Goal: Check status

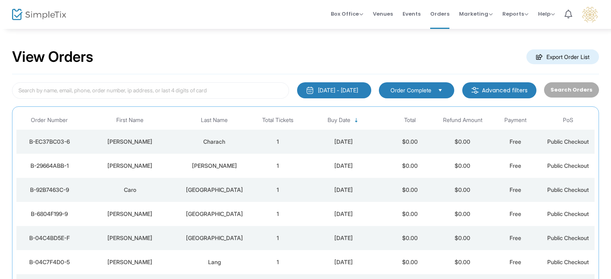
click at [356, 91] on div "8/12/2025 - 8/15/2025" at bounding box center [338, 90] width 40 height 8
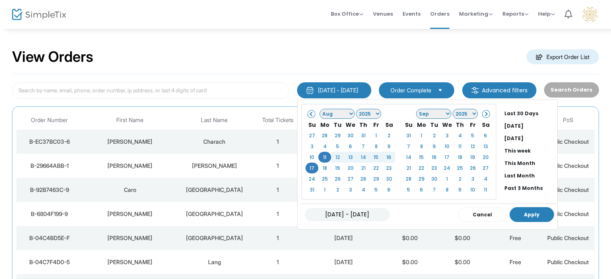
click at [514, 212] on button "Apply" at bounding box center [532, 214] width 45 height 15
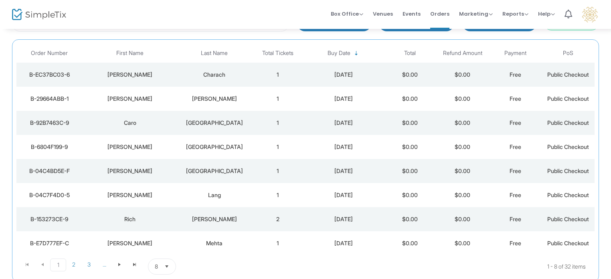
scroll to position [121, 0]
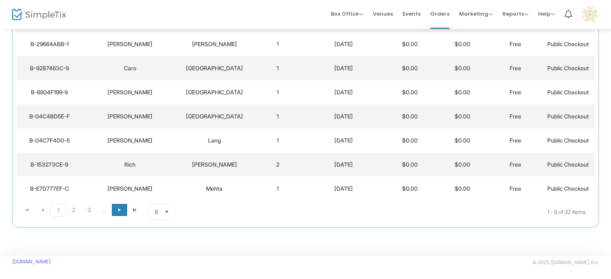
click at [119, 211] on span "Go to the next page" at bounding box center [119, 209] width 6 height 6
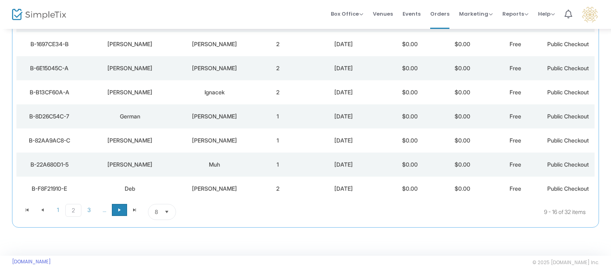
click at [119, 208] on span "Go to the next page" at bounding box center [119, 209] width 6 height 6
click at [118, 210] on span "Go to the next page" at bounding box center [119, 209] width 6 height 6
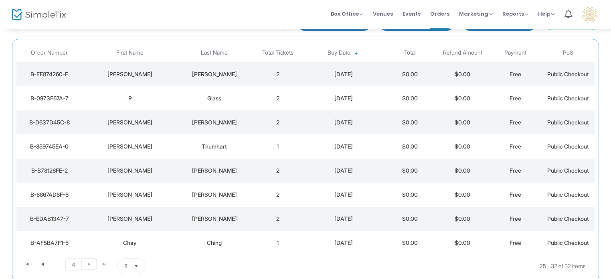
scroll to position [81, 0]
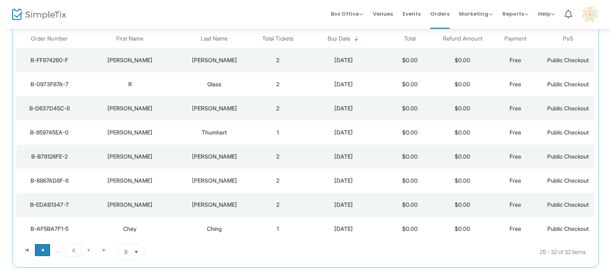
click at [42, 250] on span "Go to the previous page" at bounding box center [42, 250] width 6 height 6
click at [43, 248] on span "Go to the previous page" at bounding box center [42, 250] width 6 height 6
click at [42, 250] on span "Go to the previous page" at bounding box center [42, 250] width 6 height 6
